Goal: Task Accomplishment & Management: Complete application form

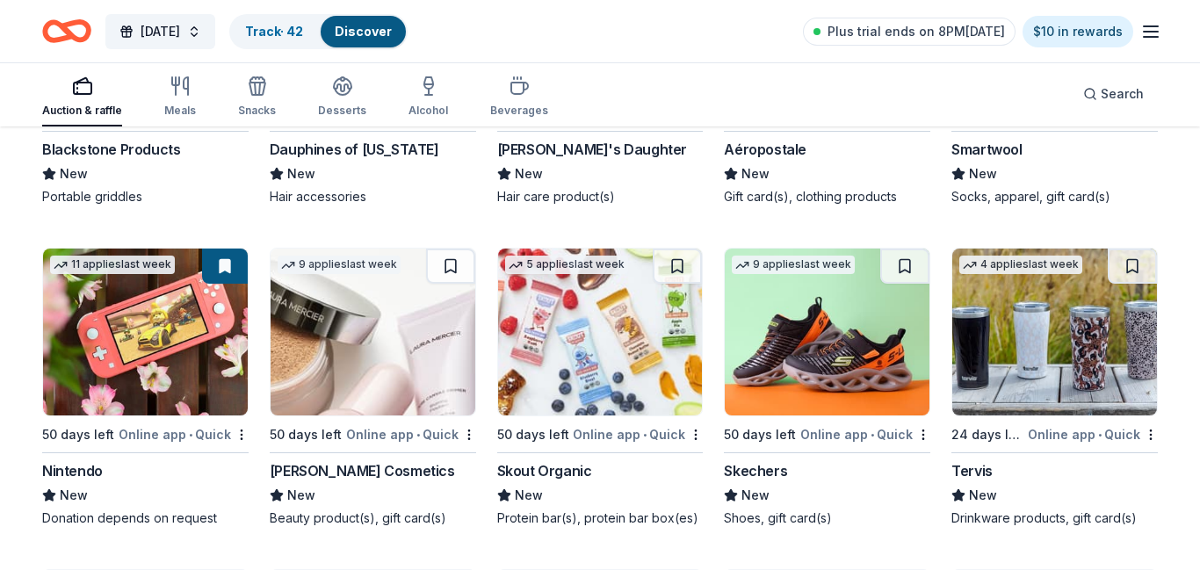
scroll to position [15196, 0]
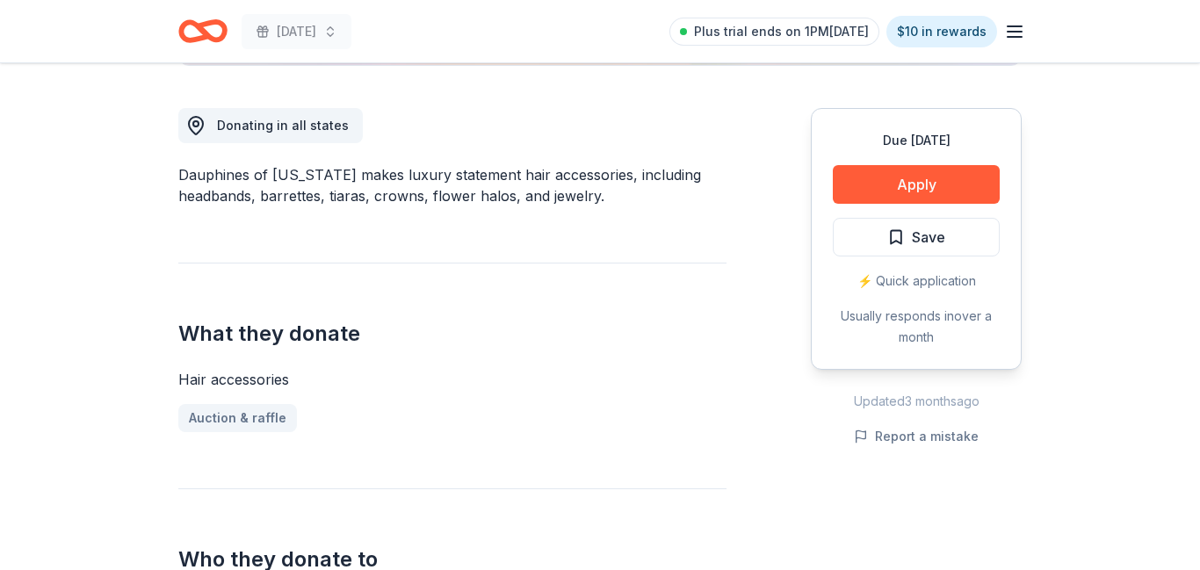
scroll to position [645, 0]
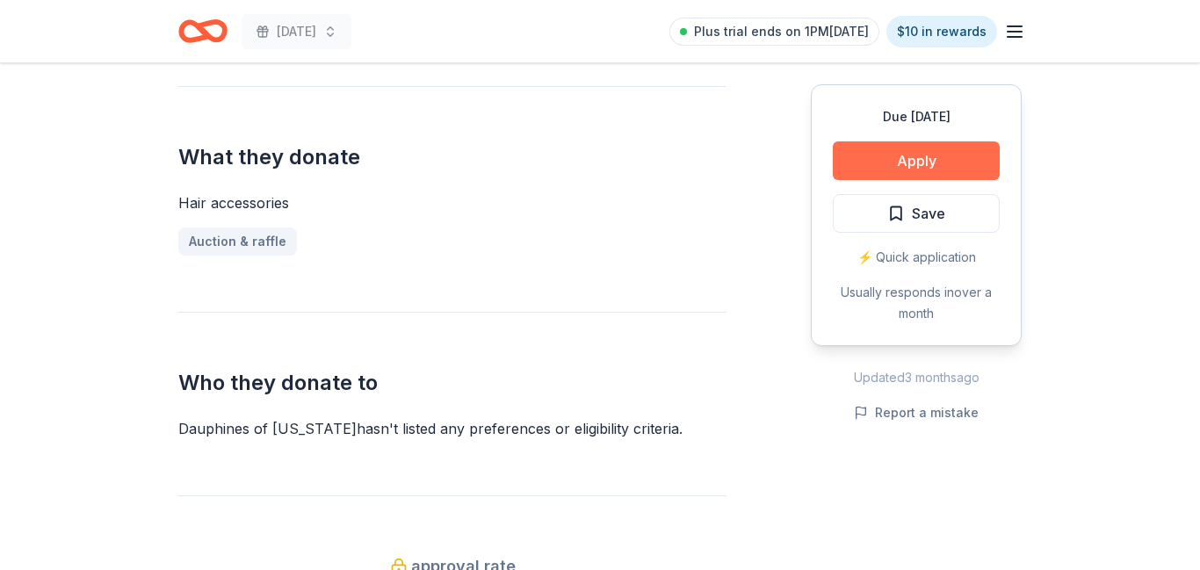
click at [906, 165] on button "Apply" at bounding box center [916, 160] width 167 height 39
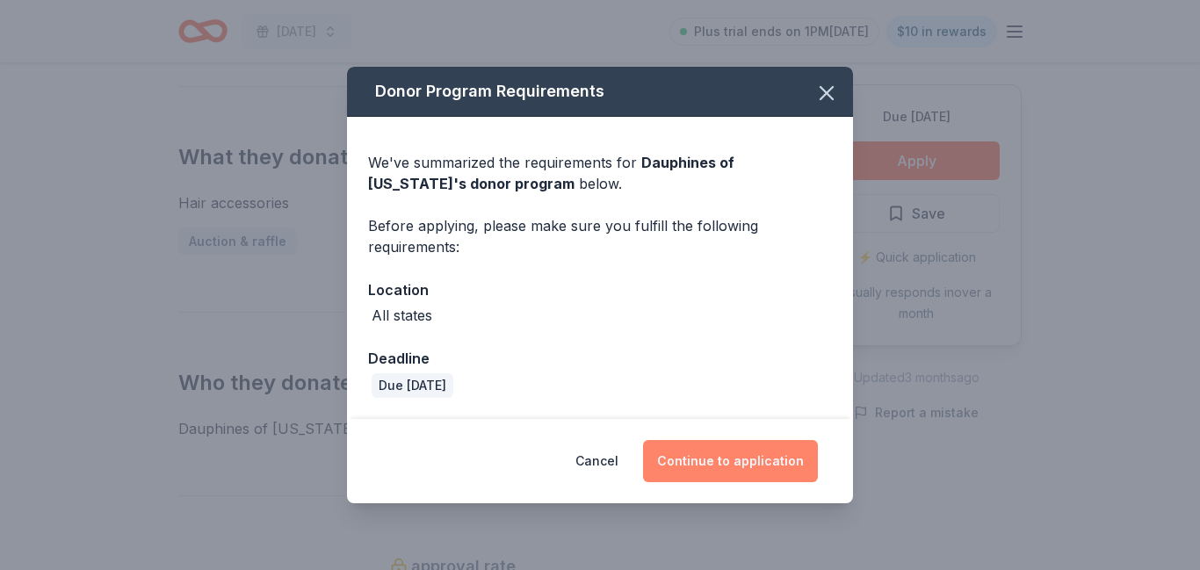
click at [714, 471] on button "Continue to application" at bounding box center [730, 461] width 175 height 42
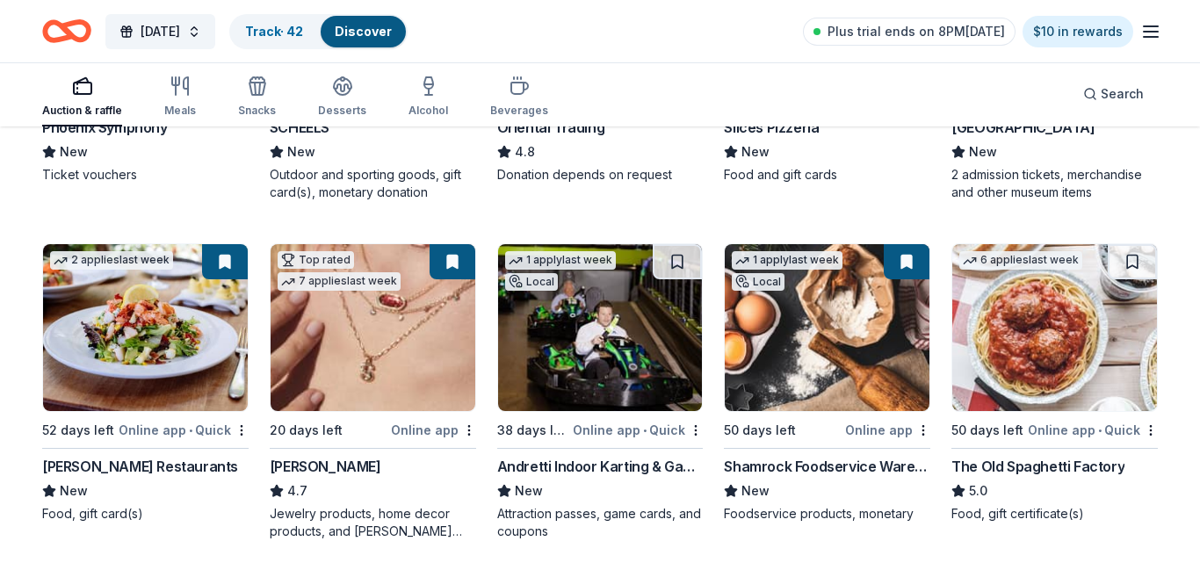
scroll to position [423, 0]
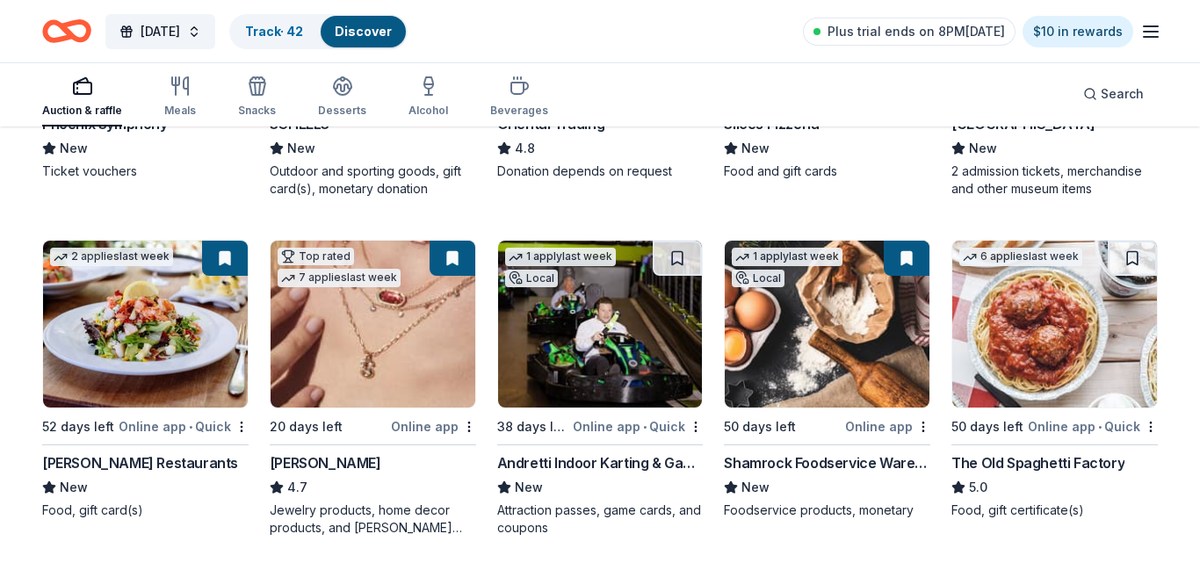
click at [918, 260] on button at bounding box center [907, 258] width 46 height 35
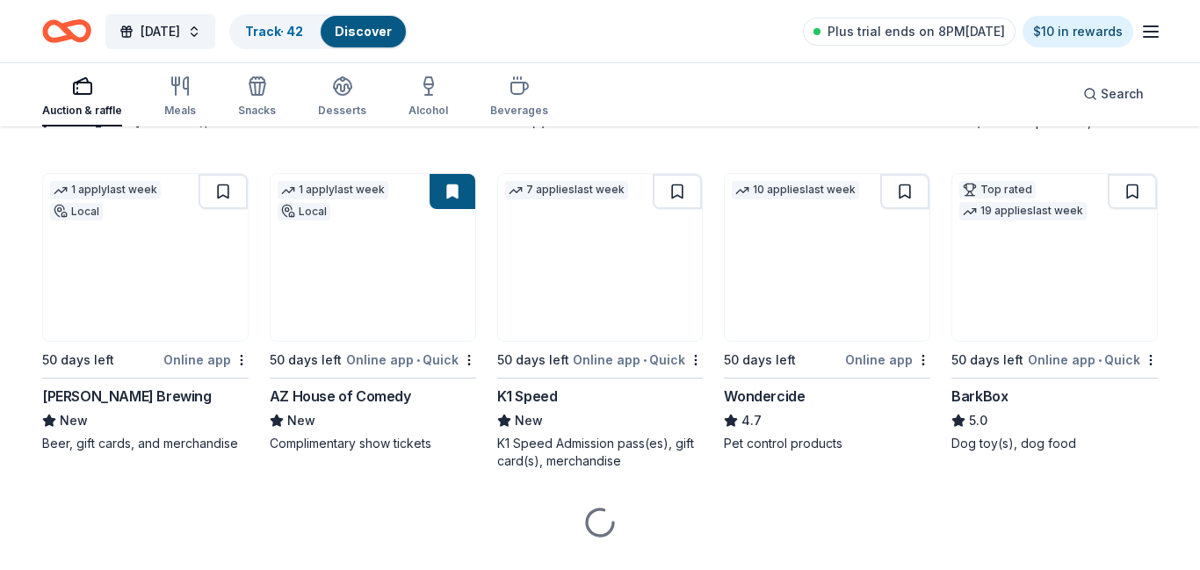
scroll to position [1171, 0]
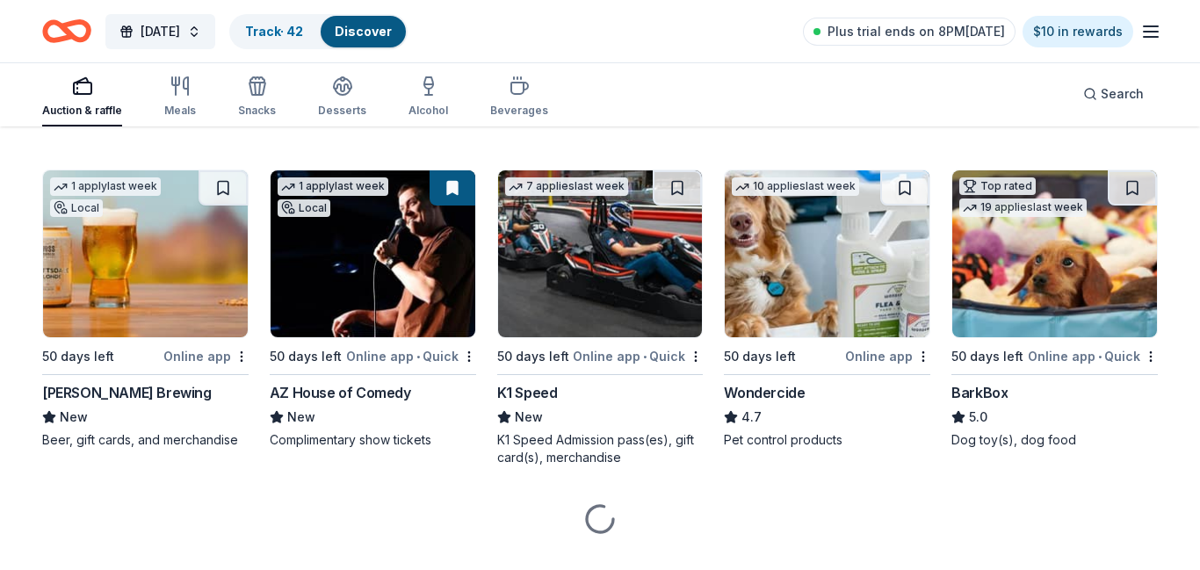
click at [1071, 272] on img at bounding box center [1054, 253] width 205 height 167
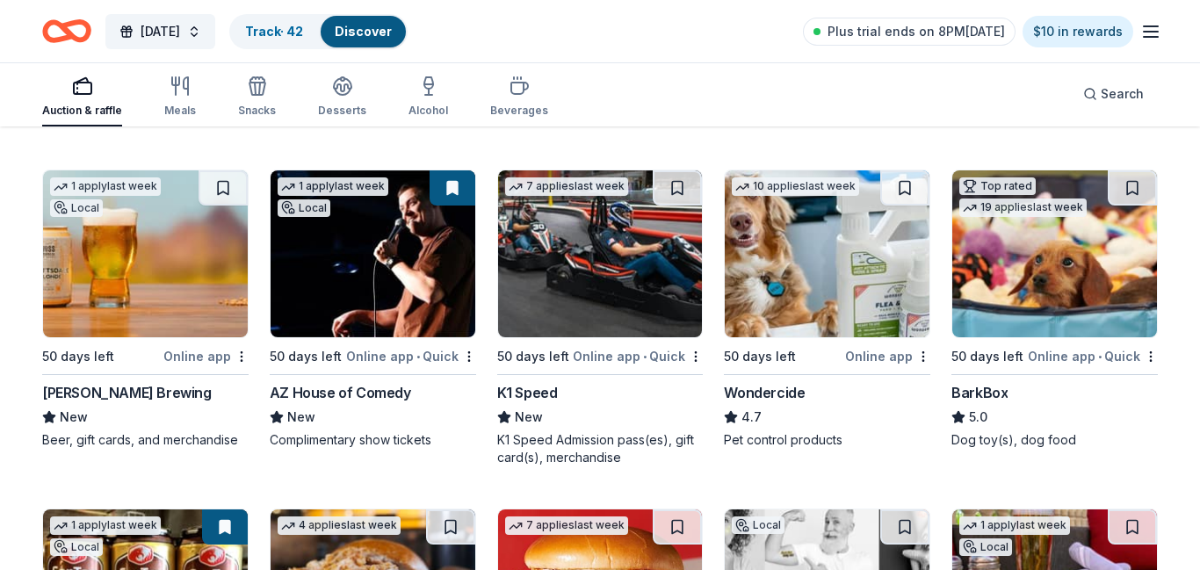
click at [644, 270] on img at bounding box center [600, 253] width 205 height 167
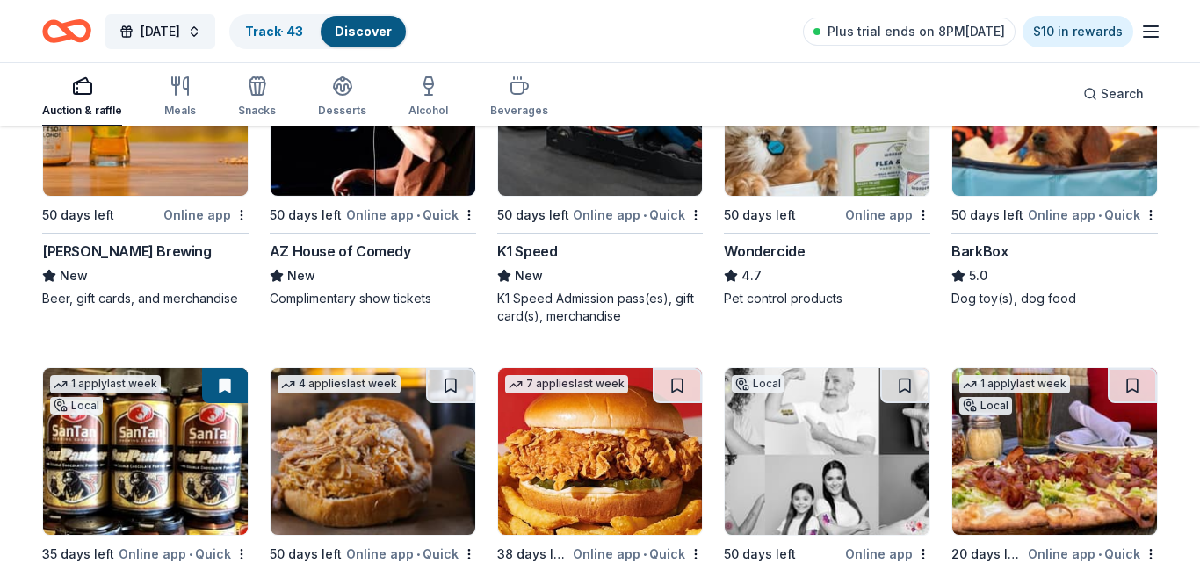
scroll to position [1455, 0]
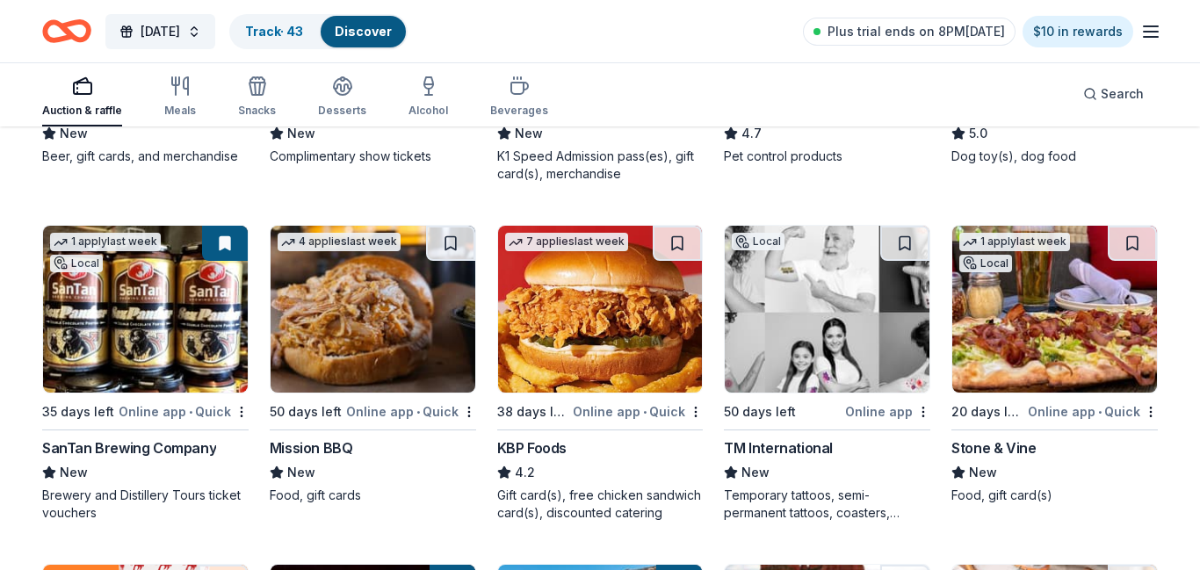
click at [1096, 342] on img at bounding box center [1054, 309] width 205 height 167
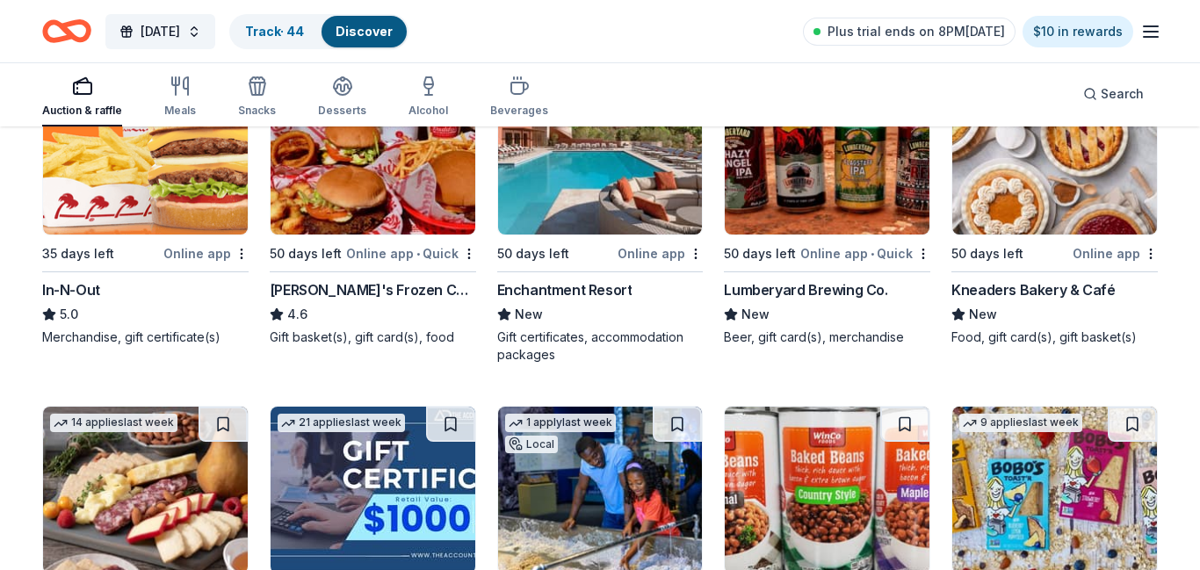
scroll to position [1953, 0]
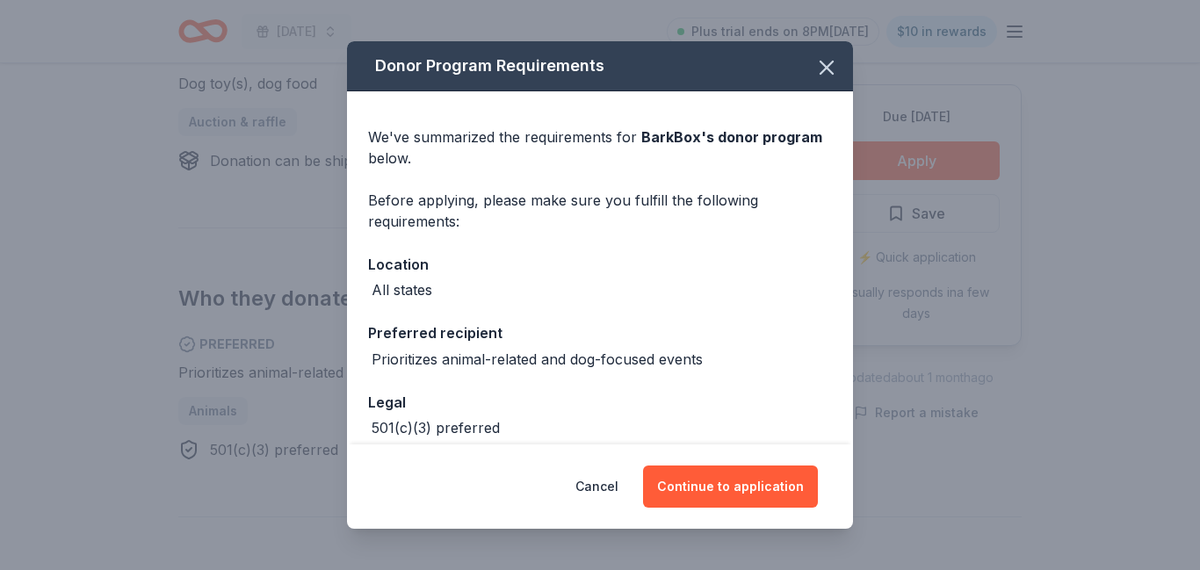
scroll to position [785, 0]
click at [757, 486] on button "Continue to application" at bounding box center [730, 487] width 175 height 42
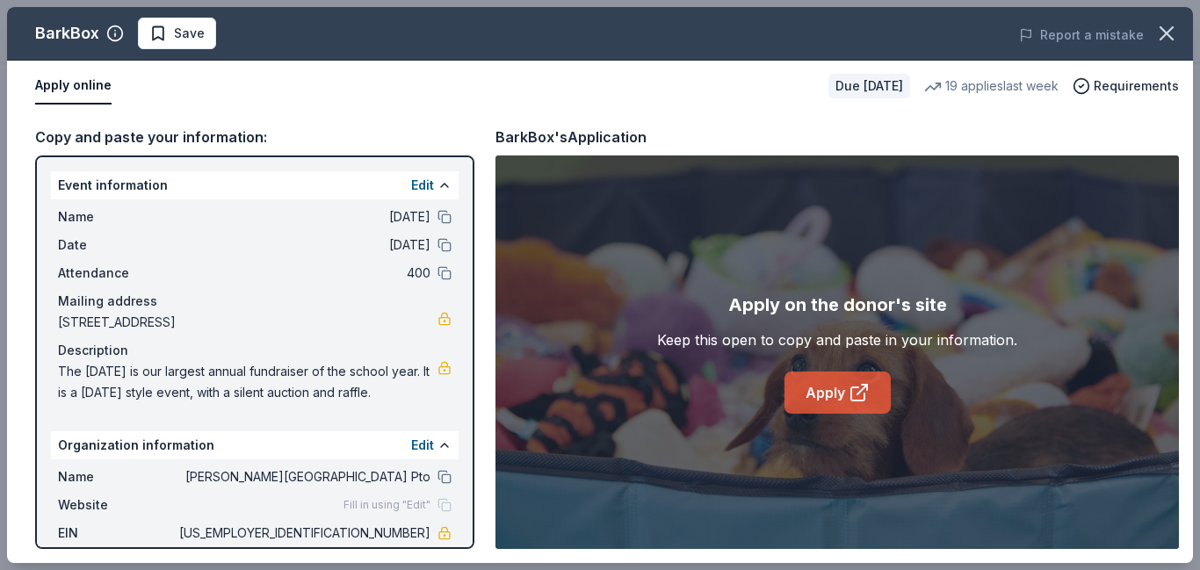
click at [832, 394] on link "Apply" at bounding box center [838, 393] width 106 height 42
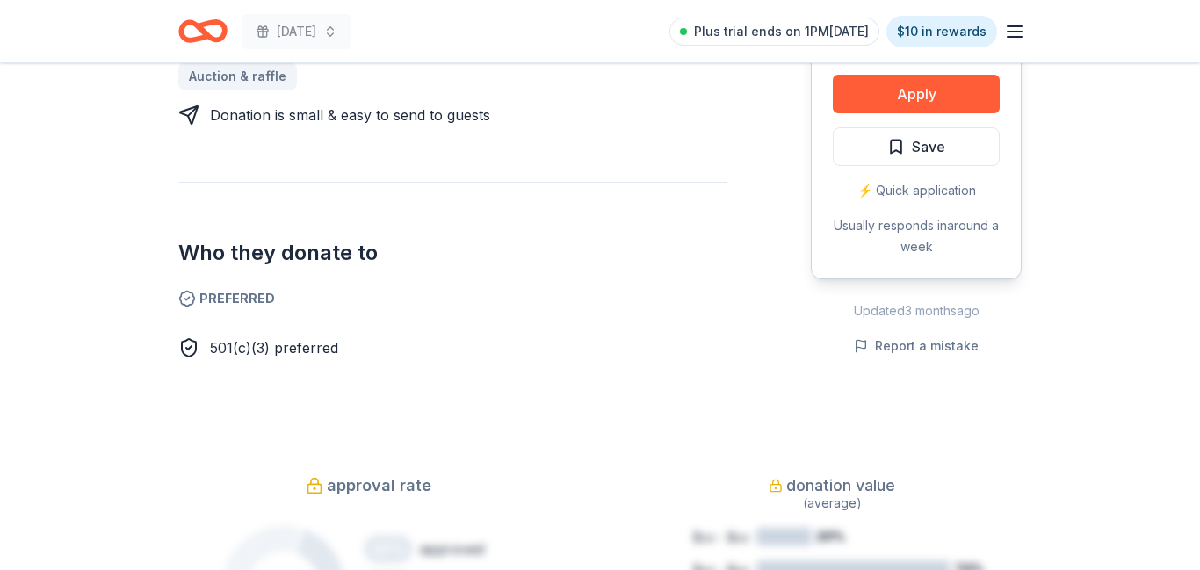
scroll to position [857, 0]
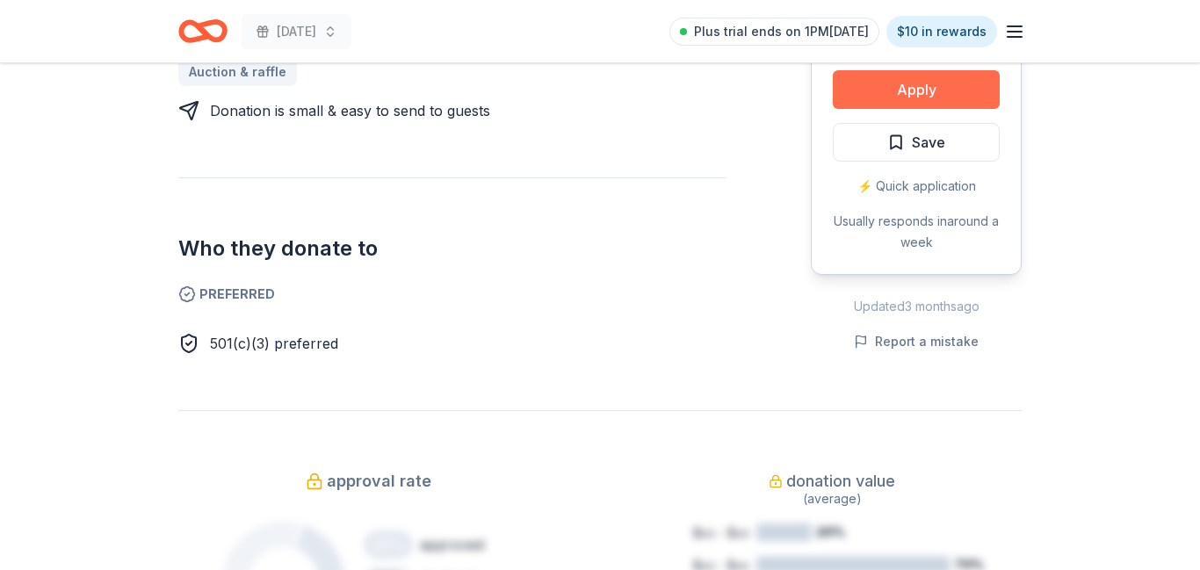
click at [899, 103] on button "Apply" at bounding box center [916, 89] width 167 height 39
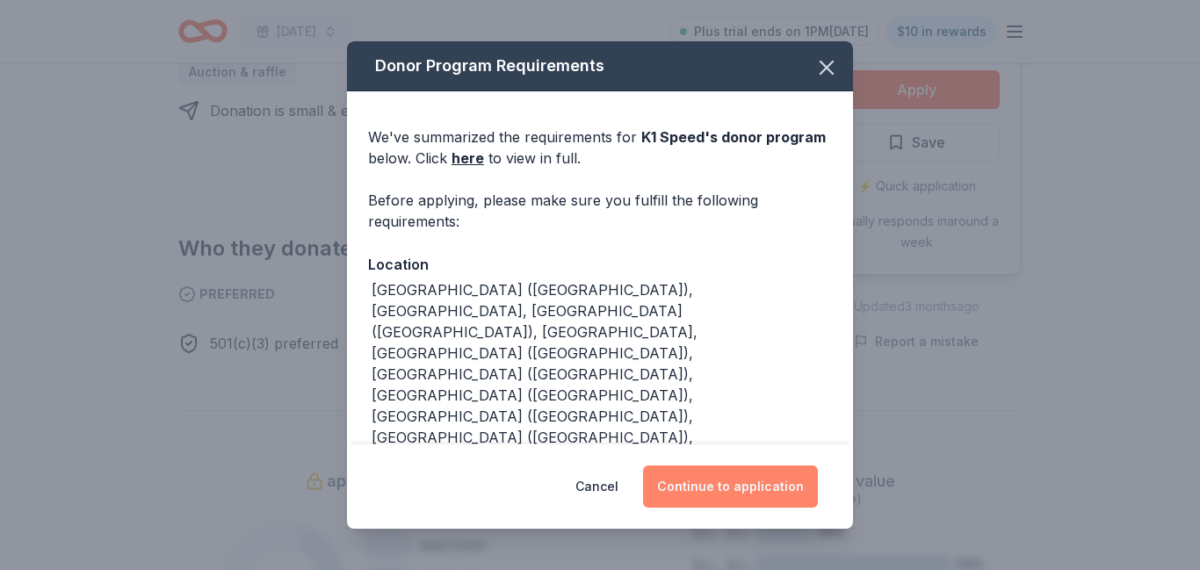
click at [786, 485] on button "Continue to application" at bounding box center [730, 487] width 175 height 42
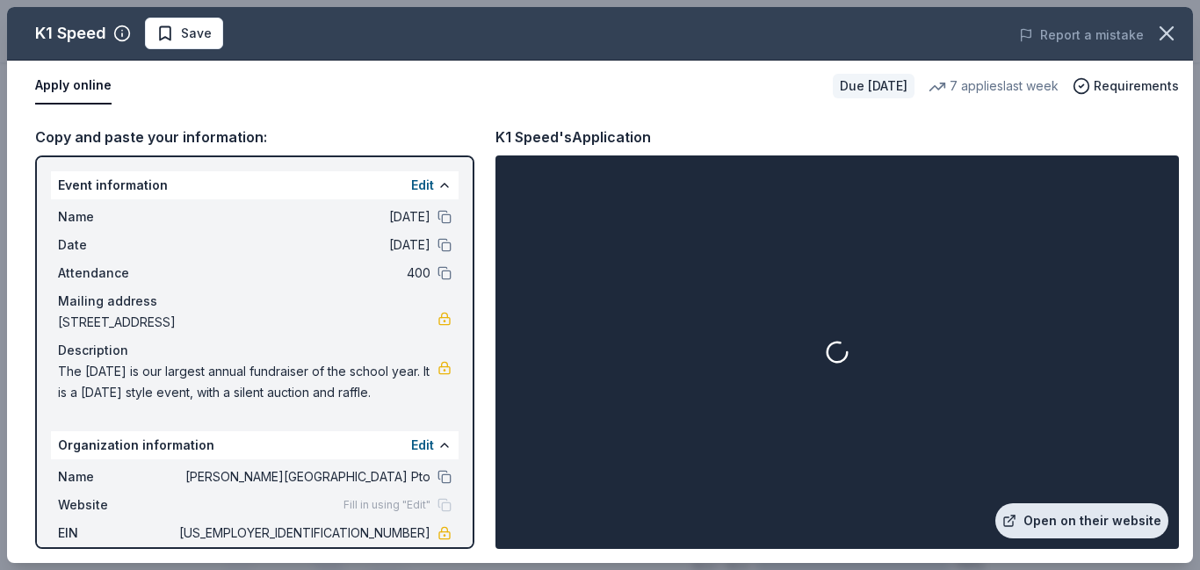
click at [1087, 525] on link "Open on their website" at bounding box center [1081, 520] width 173 height 35
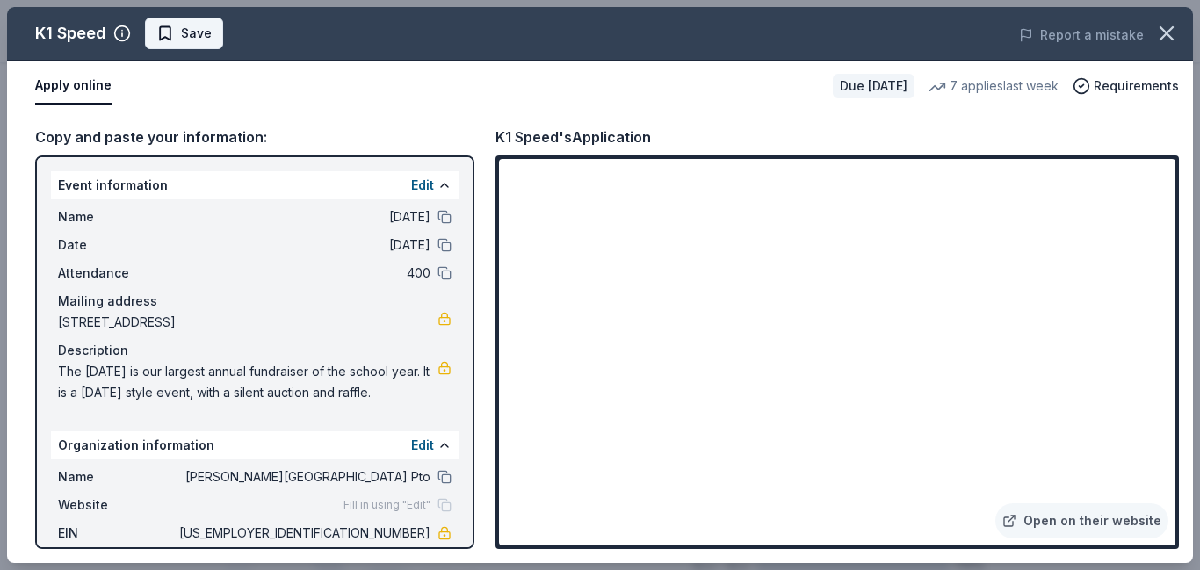
click at [187, 28] on span "Save" at bounding box center [196, 33] width 31 height 21
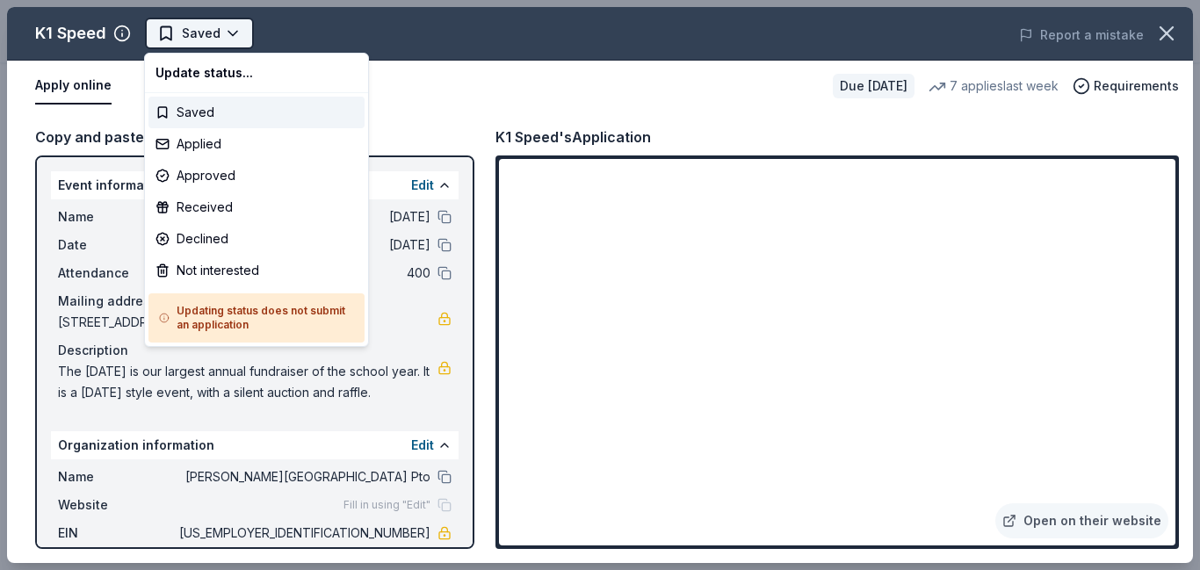
scroll to position [0, 0]
click at [238, 145] on div "Applied" at bounding box center [256, 144] width 216 height 32
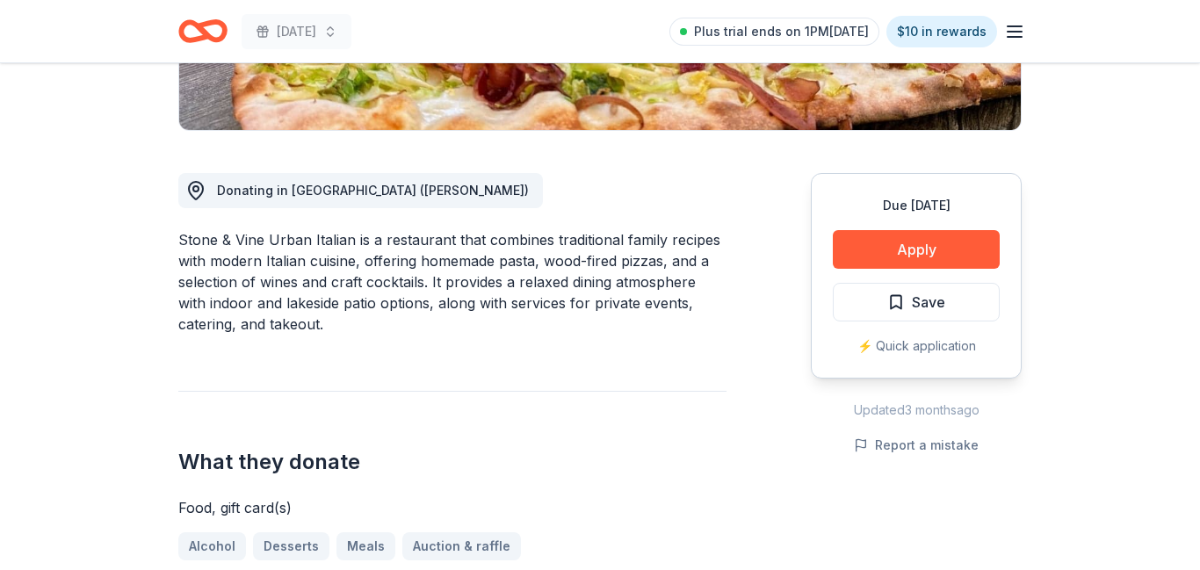
scroll to position [407, 0]
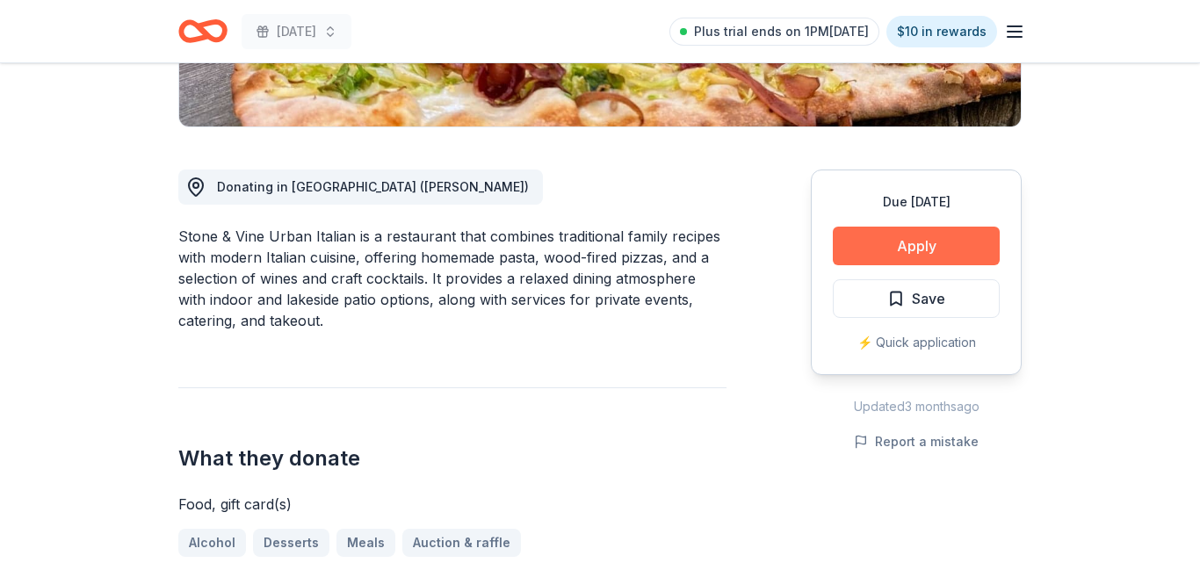
click at [893, 242] on button "Apply" at bounding box center [916, 246] width 167 height 39
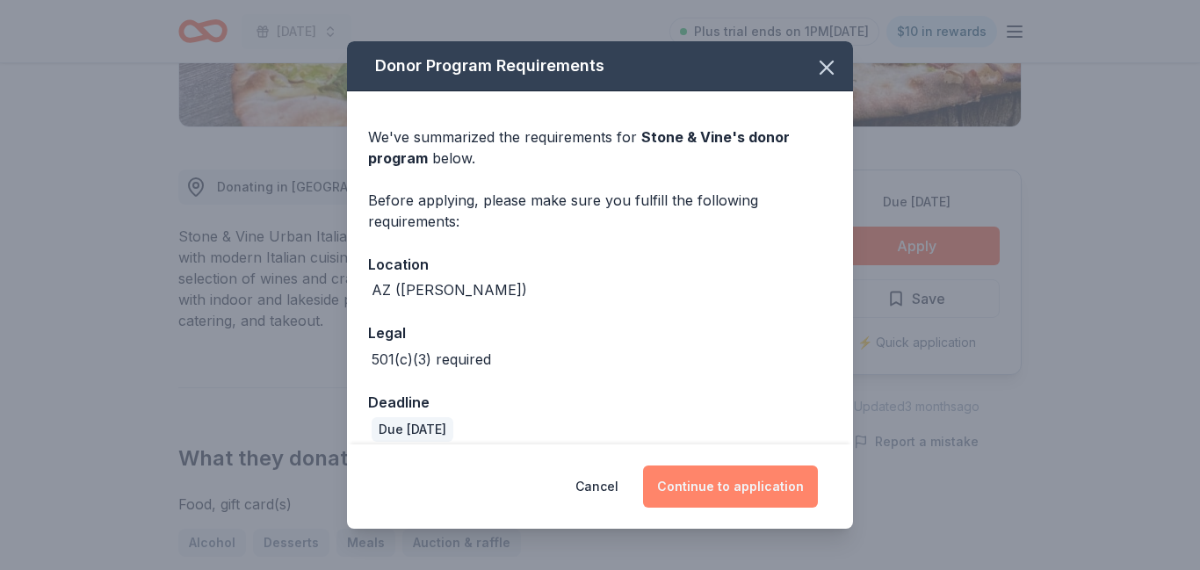
click at [755, 496] on button "Continue to application" at bounding box center [730, 487] width 175 height 42
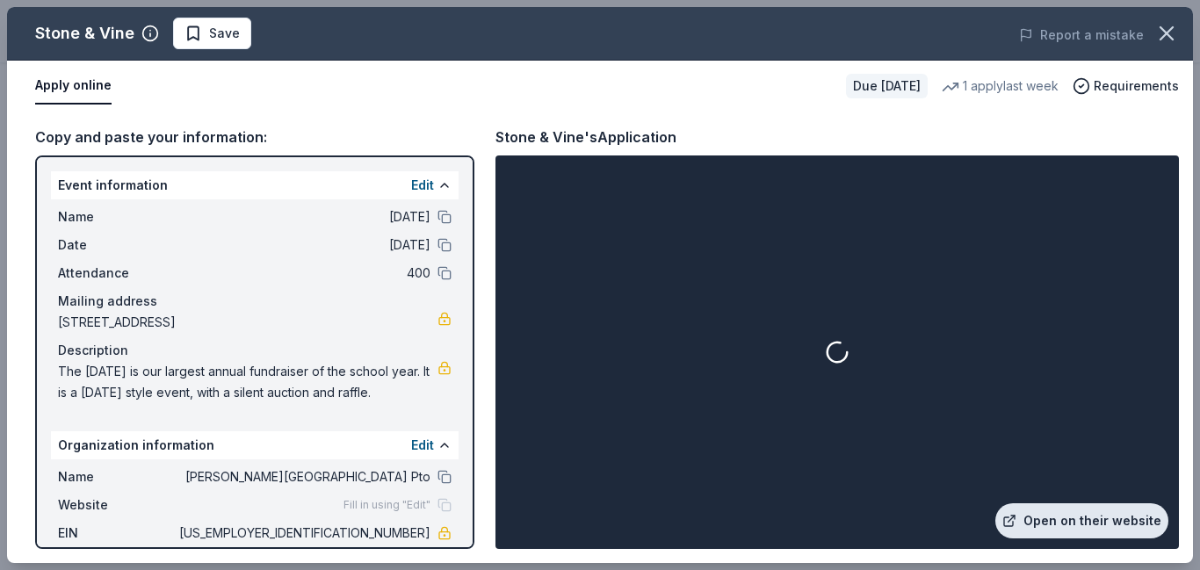
click at [1087, 519] on link "Open on their website" at bounding box center [1081, 520] width 173 height 35
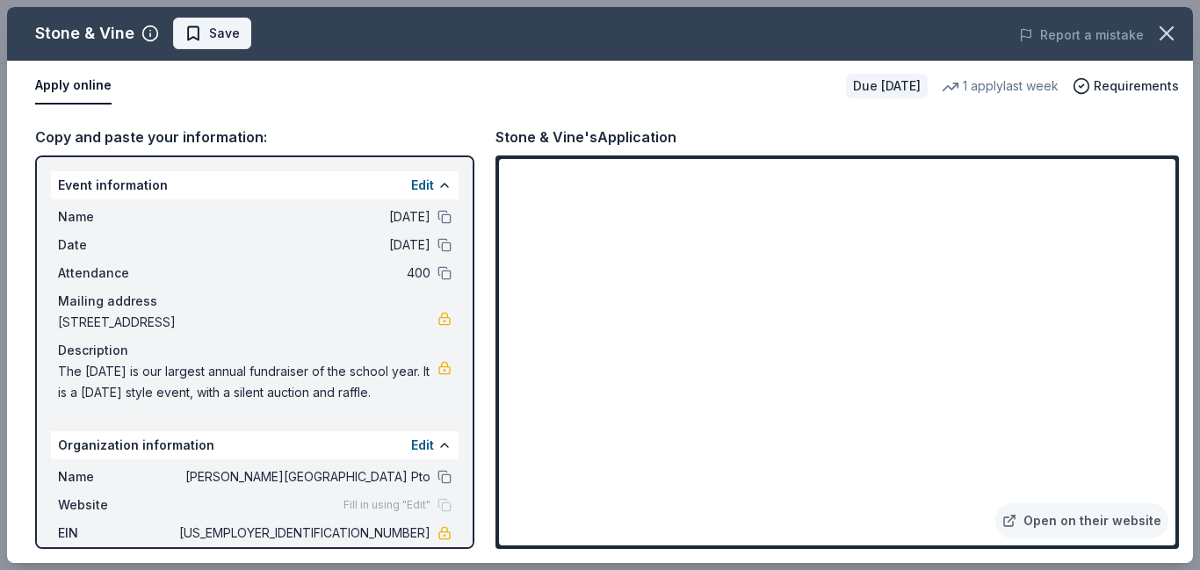
click at [231, 31] on span "Save" at bounding box center [224, 33] width 31 height 21
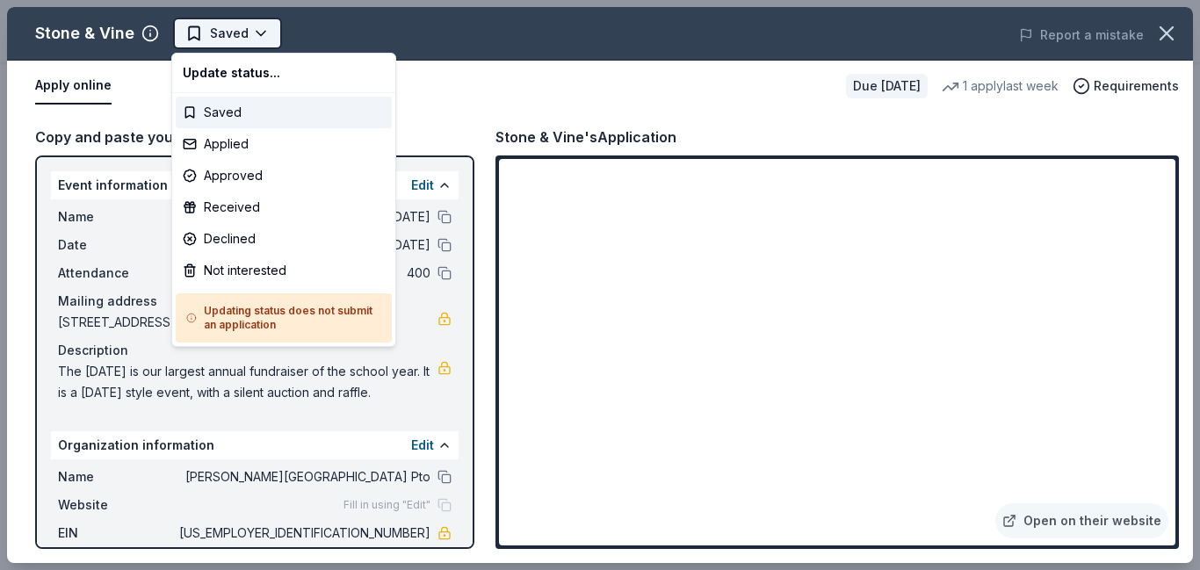
scroll to position [0, 0]
click at [257, 148] on div "Applied" at bounding box center [284, 144] width 216 height 32
